Goal: Task Accomplishment & Management: Manage account settings

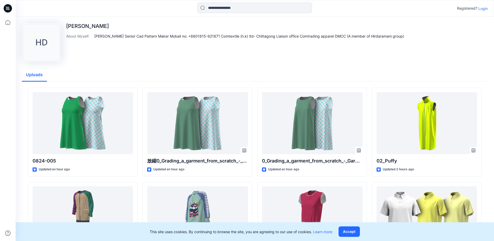
drag, startPoint x: 485, startPoint y: 9, endPoint x: 480, endPoint y: 15, distance: 8.0
click at [485, 8] on p "Login" at bounding box center [483, 8] width 9 height 5
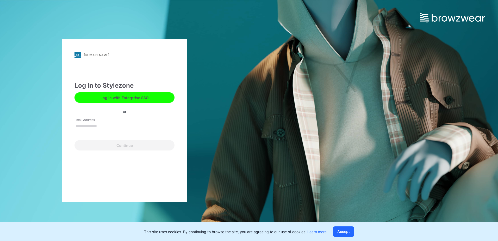
click at [77, 125] on input "Email Address" at bounding box center [124, 126] width 100 height 8
type input "**********"
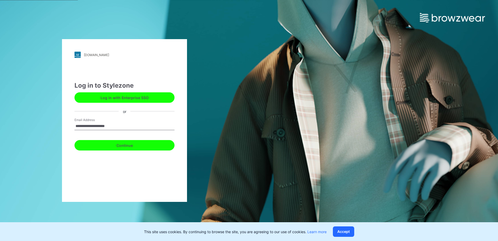
click at [124, 144] on button "Continue" at bounding box center [124, 145] width 100 height 10
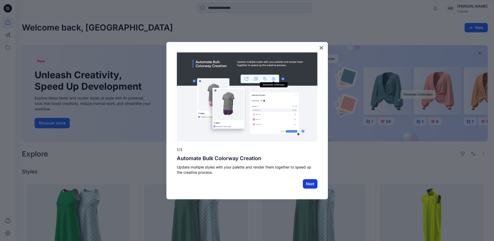
click at [313, 185] on button "Next" at bounding box center [310, 183] width 15 height 9
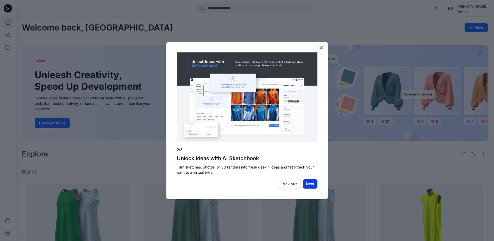
click at [310, 182] on button "Next" at bounding box center [310, 183] width 15 height 9
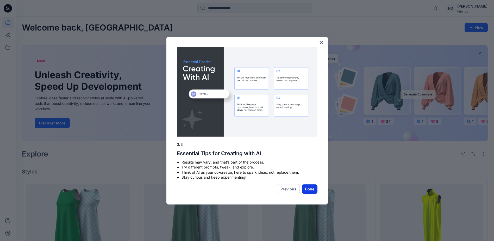
click at [309, 189] on button "Done" at bounding box center [310, 188] width 16 height 9
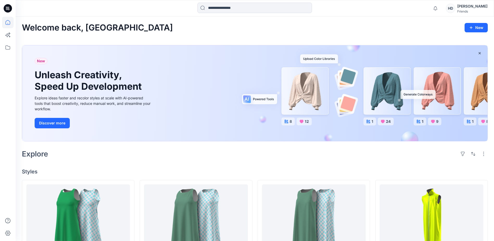
click at [259, 98] on div "New Unleash Creativity, Speed Up Development Explore ideas faster and recolor s…" at bounding box center [254, 93] width 465 height 96
click at [246, 99] on div "New Unleash Creativity, Speed Up Development Explore ideas faster and recolor s…" at bounding box center [254, 93] width 465 height 96
click at [303, 121] on div "New Unleash Creativity, Speed Up Development Explore ideas faster and recolor s…" at bounding box center [254, 93] width 465 height 96
click at [290, 121] on div "New Unleash Creativity, Speed Up Development Explore ideas faster and recolor s…" at bounding box center [254, 93] width 465 height 96
click at [318, 59] on div "New Unleash Creativity, Speed Up Development Explore ideas faster and recolor s…" at bounding box center [254, 93] width 465 height 96
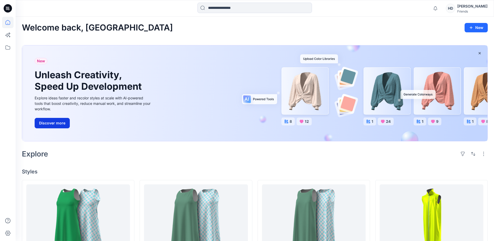
click at [55, 121] on button "Discover more" at bounding box center [52, 123] width 35 height 10
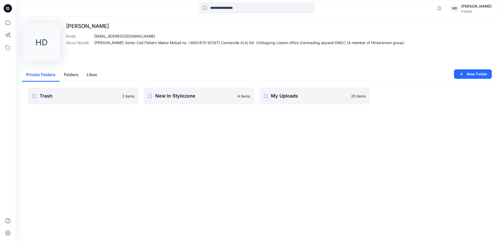
click at [477, 10] on div "Friends" at bounding box center [476, 11] width 30 height 4
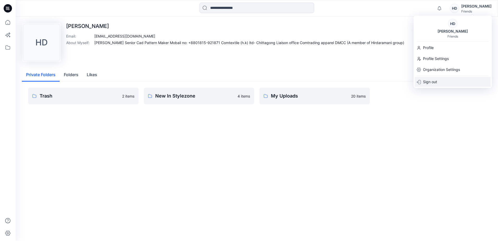
click at [425, 82] on p "Sign out" at bounding box center [430, 82] width 14 height 10
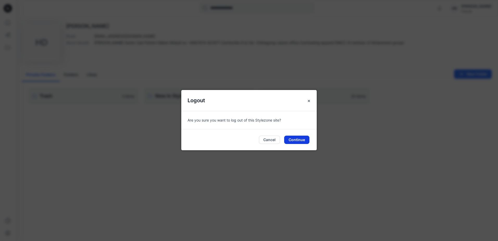
click at [299, 141] on button "Continue" at bounding box center [296, 139] width 25 height 8
